Goal: Browse casually

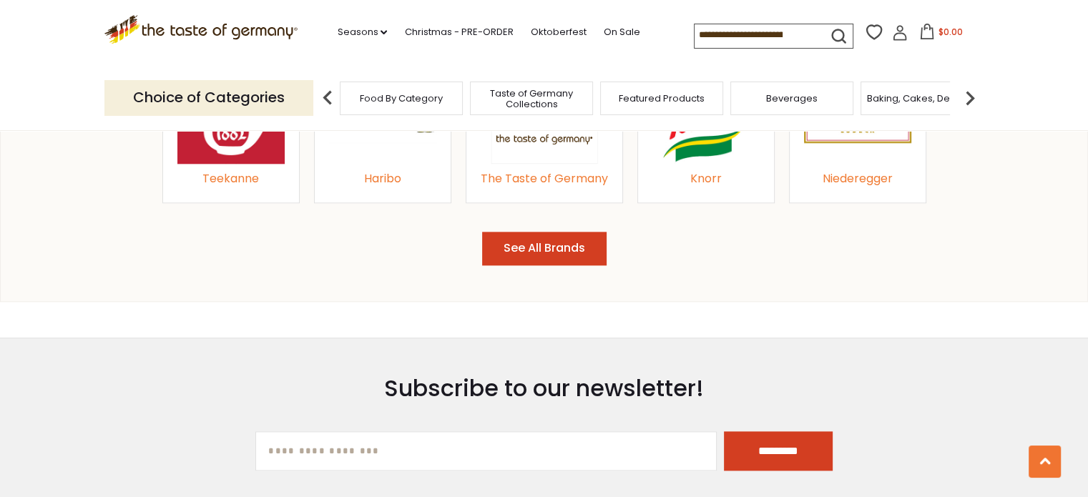
scroll to position [1668, 0]
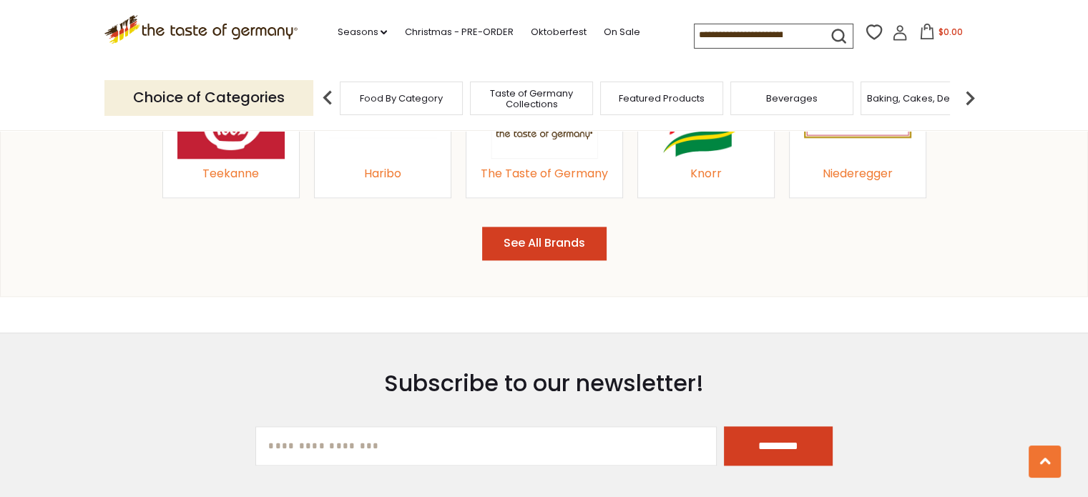
click at [592, 250] on button "See All Brands" at bounding box center [544, 244] width 124 height 34
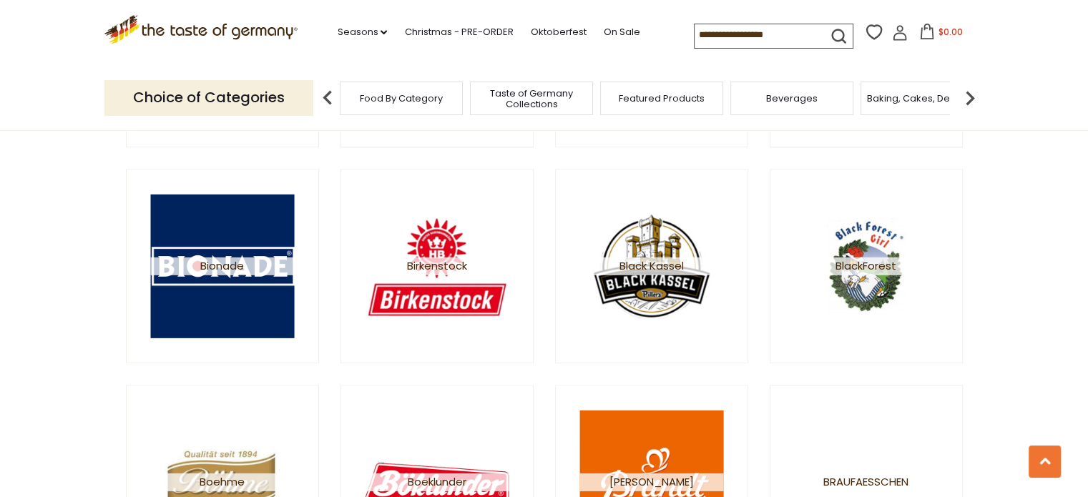
scroll to position [1668, 0]
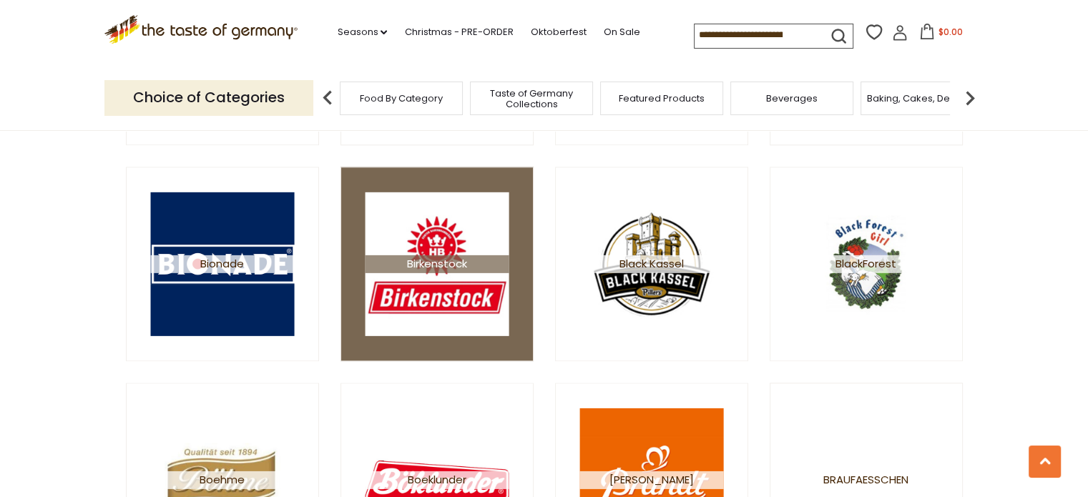
click at [435, 258] on span "Birkenstock" at bounding box center [437, 264] width 144 height 18
